Goal: Task Accomplishment & Management: Complete application form

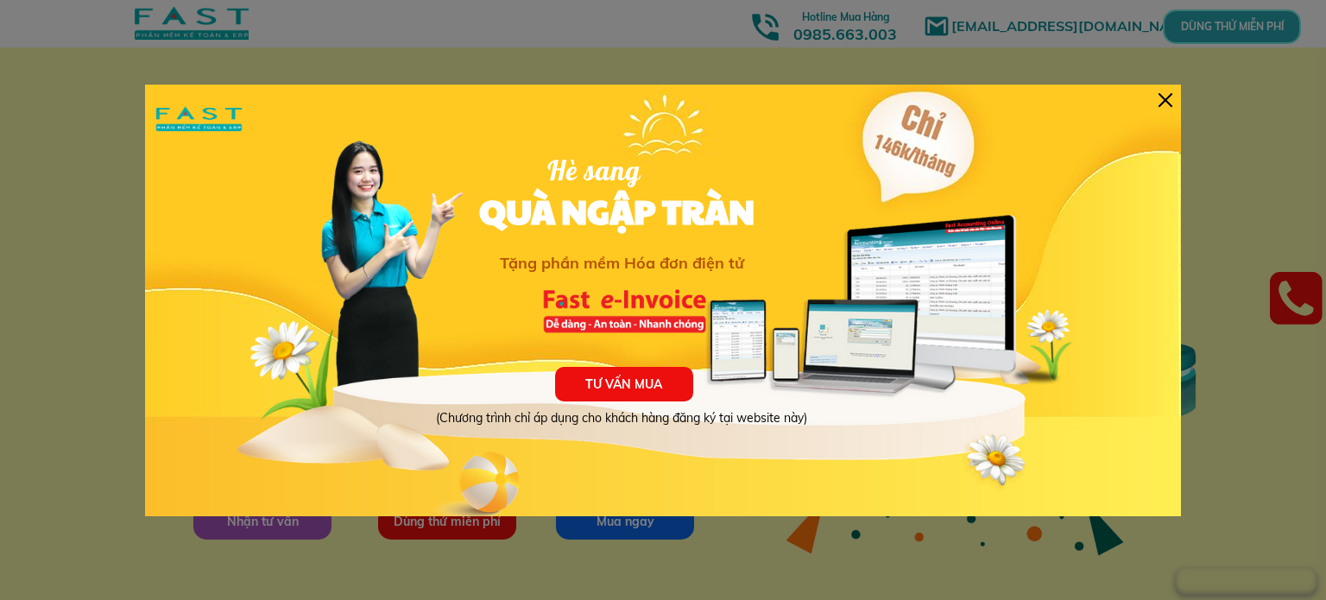
click at [1162, 98] on div at bounding box center [1165, 100] width 14 height 14
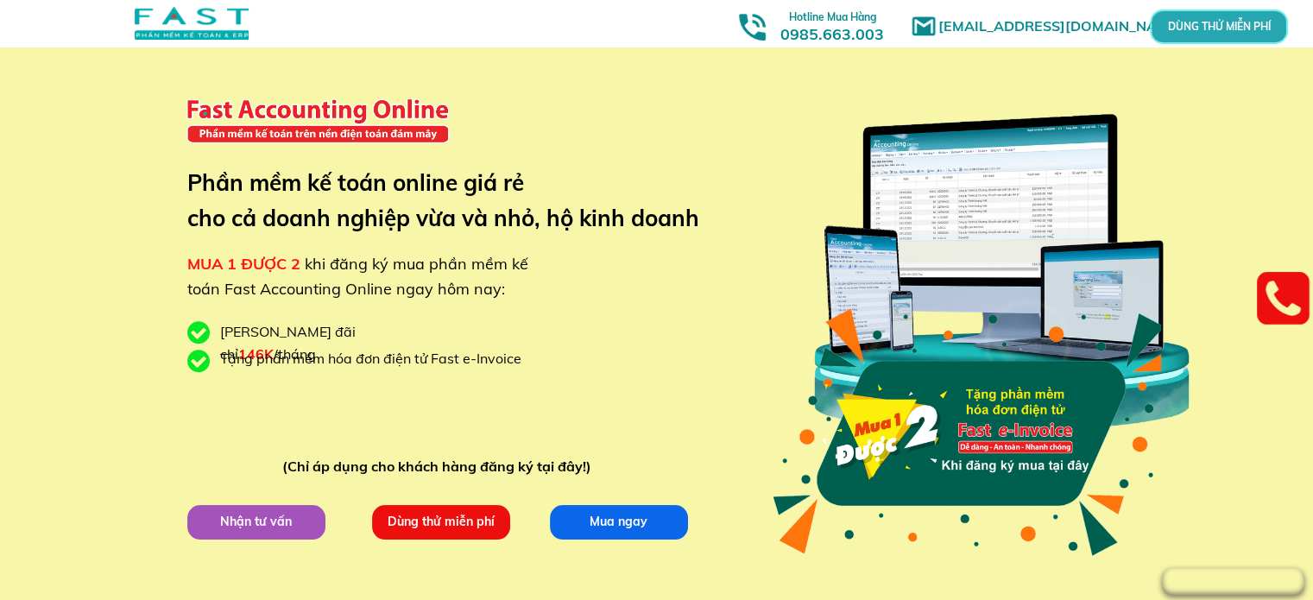
click at [1224, 28] on p "DÙNG THỬ MIỄN PHÍ" at bounding box center [1218, 27] width 54 height 13
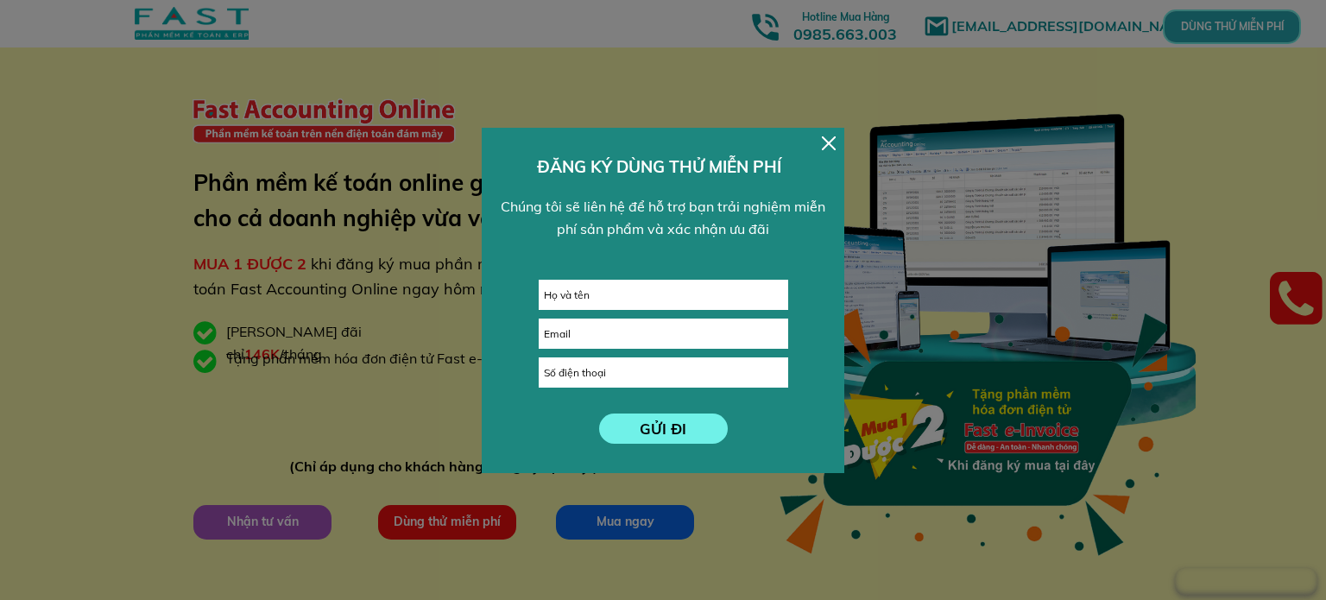
click at [835, 142] on div at bounding box center [829, 143] width 14 height 14
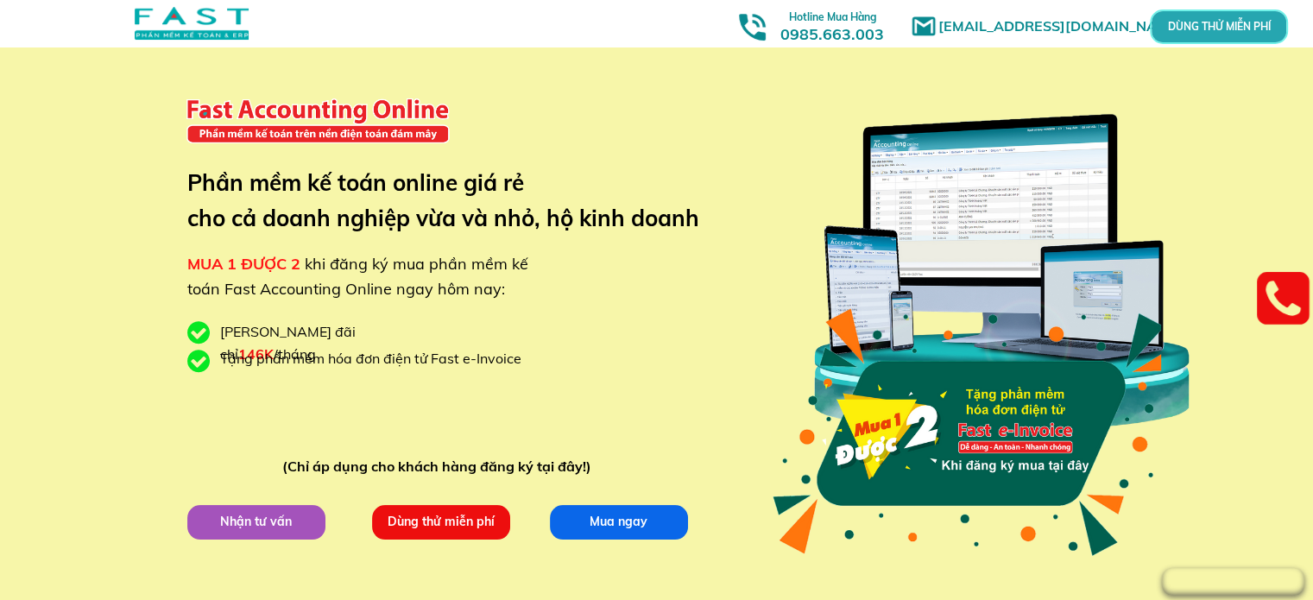
click at [1231, 28] on p "DÙNG THỬ MIỄN PHÍ" at bounding box center [1218, 26] width 41 height 9
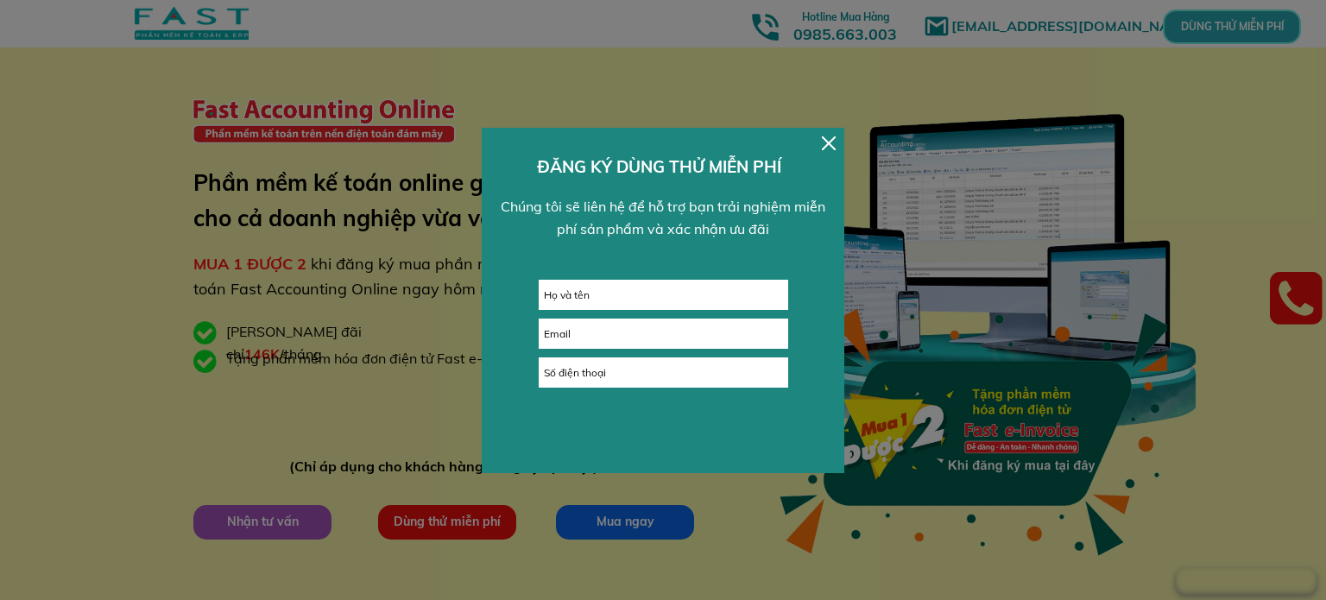
click at [586, 291] on input "text" at bounding box center [664, 295] width 248 height 28
type input "D"
type input "[PERSON_NAME]"
type input "[EMAIL_ADDRESS][DOMAIN_NAME]"
type input "0968827488"
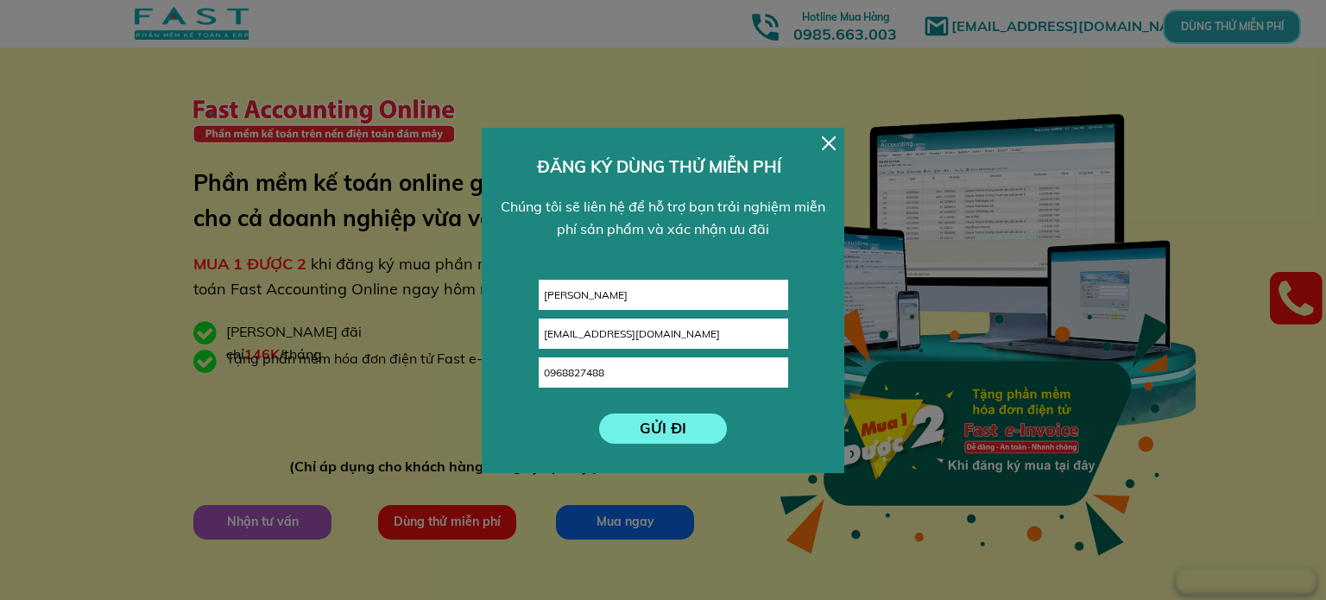
click at [650, 433] on p "GỬI ĐI" at bounding box center [663, 428] width 129 height 30
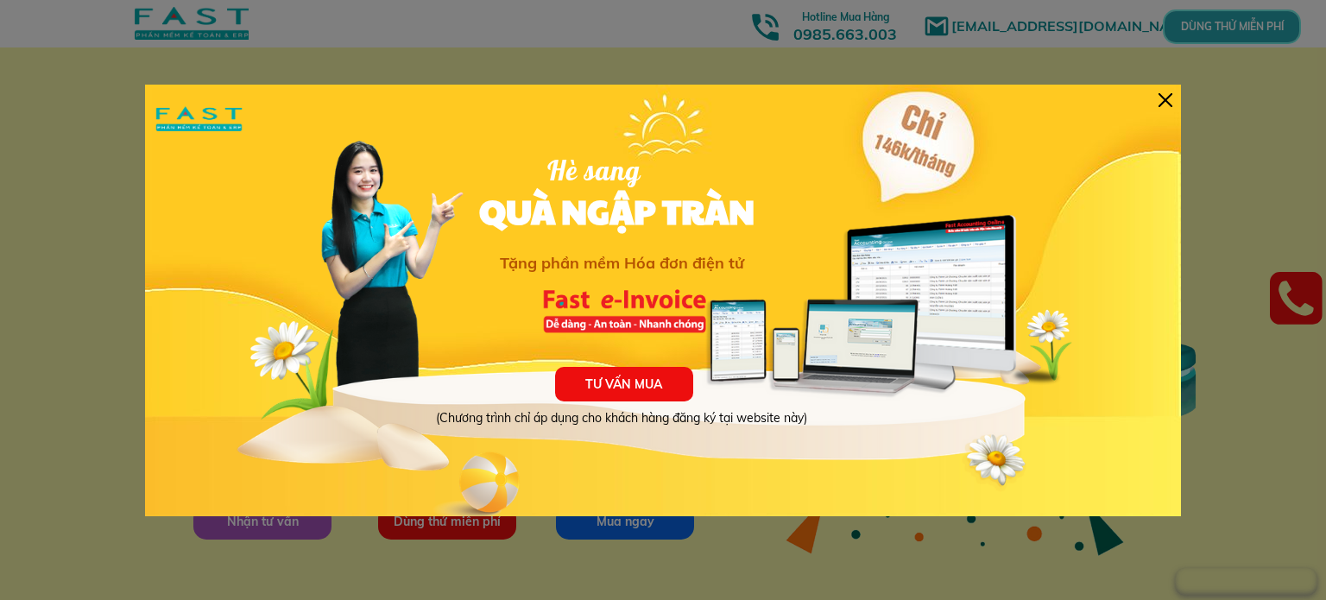
click at [1162, 98] on div at bounding box center [1165, 100] width 14 height 14
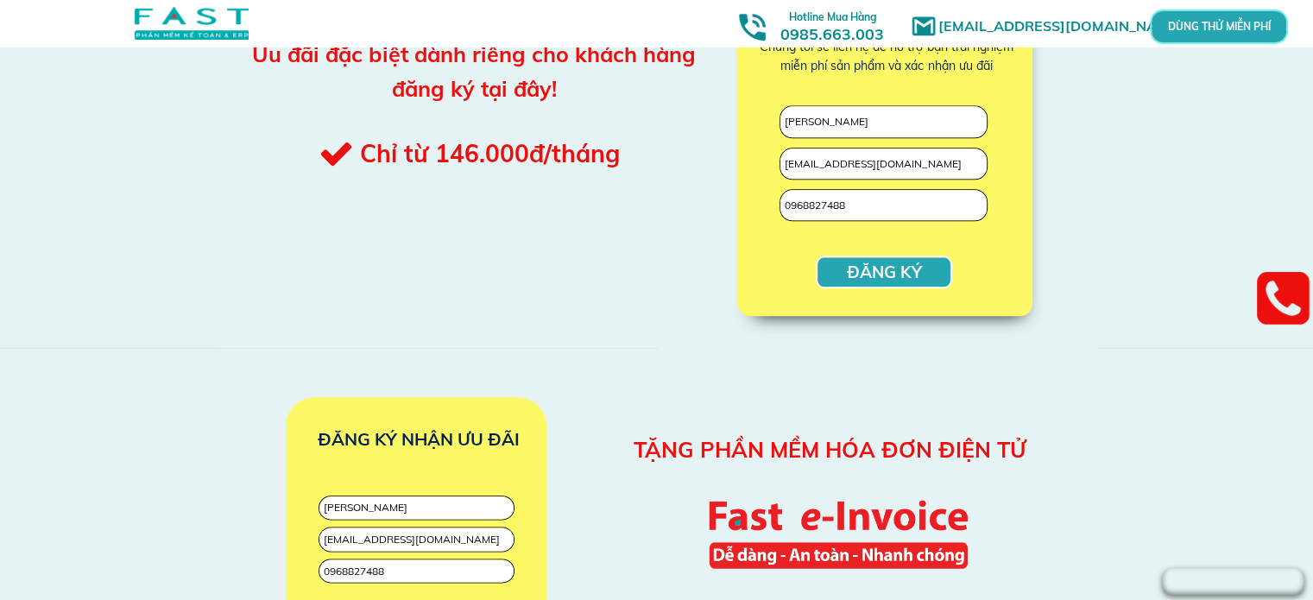
scroll to position [1985, 0]
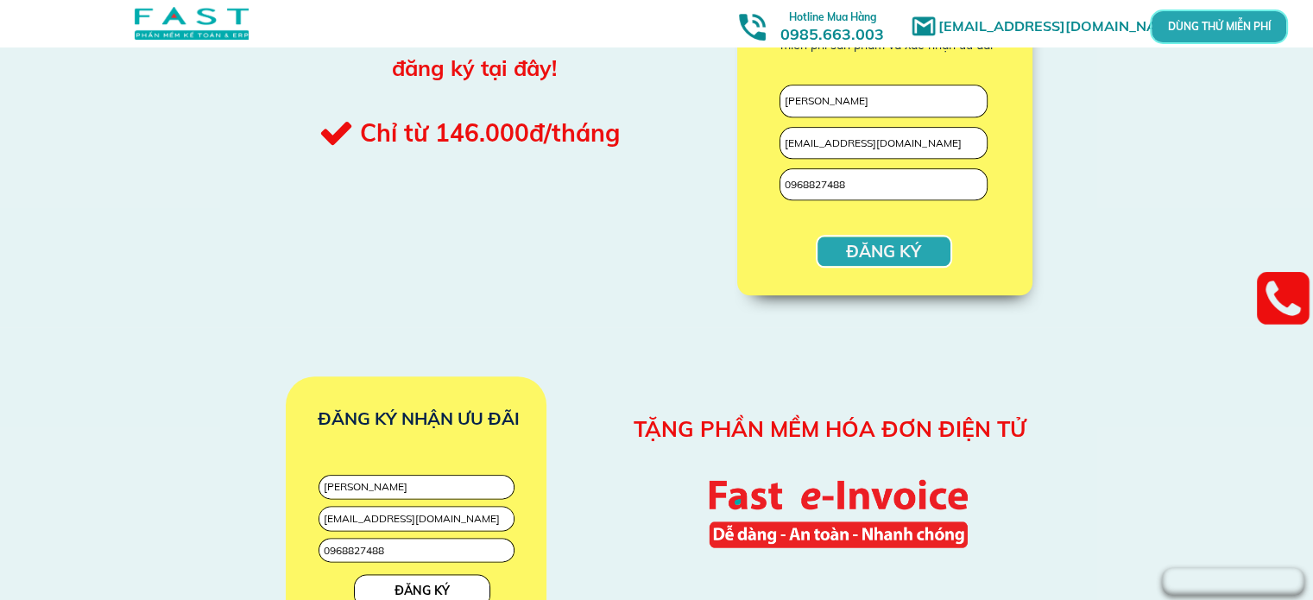
click at [881, 250] on p "ĐĂNG KÝ" at bounding box center [883, 251] width 133 height 29
